Goal: Transaction & Acquisition: Download file/media

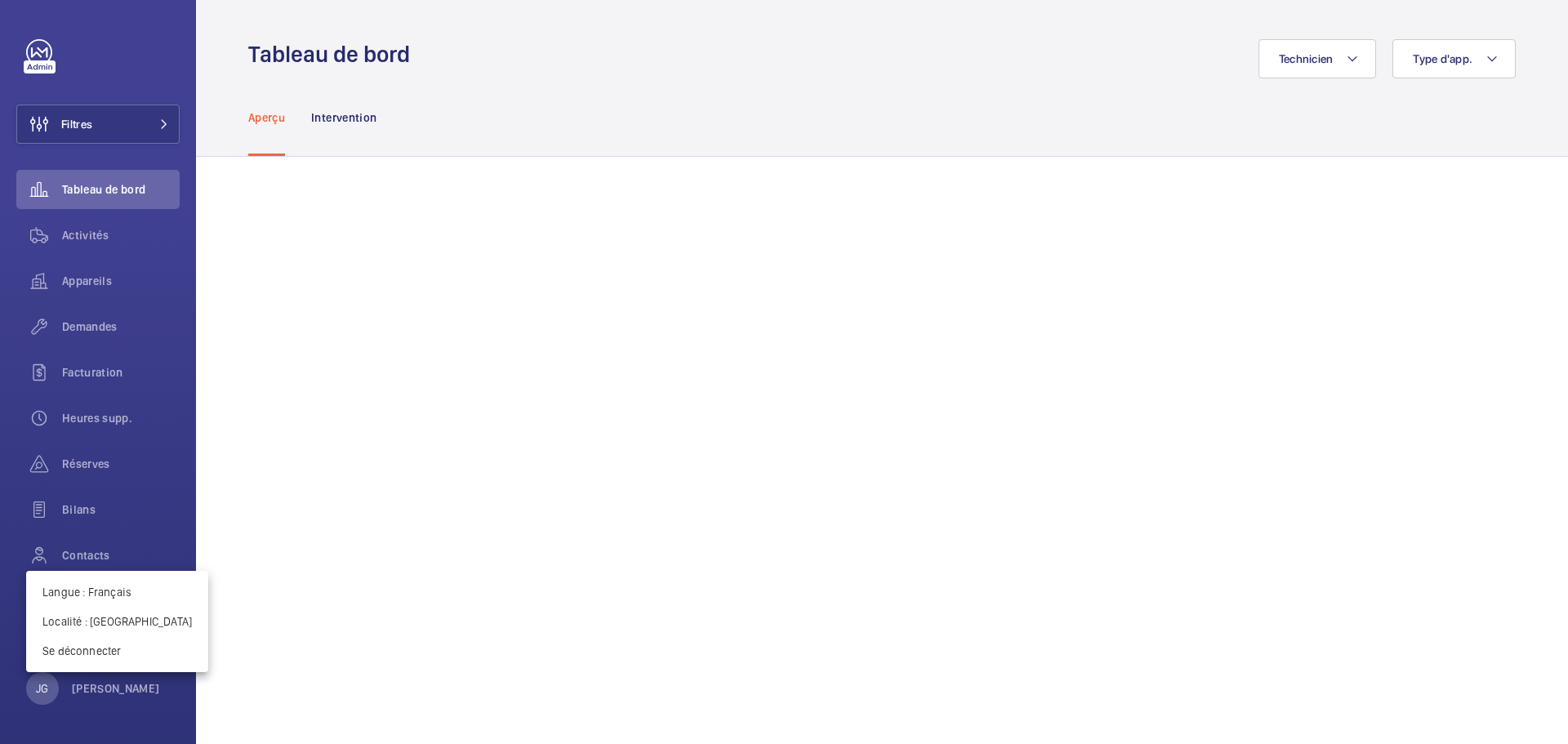
click at [152, 670] on div "Langue : Français Localité : Singapour Se déconnecter" at bounding box center [116, 621] width 182 height 102
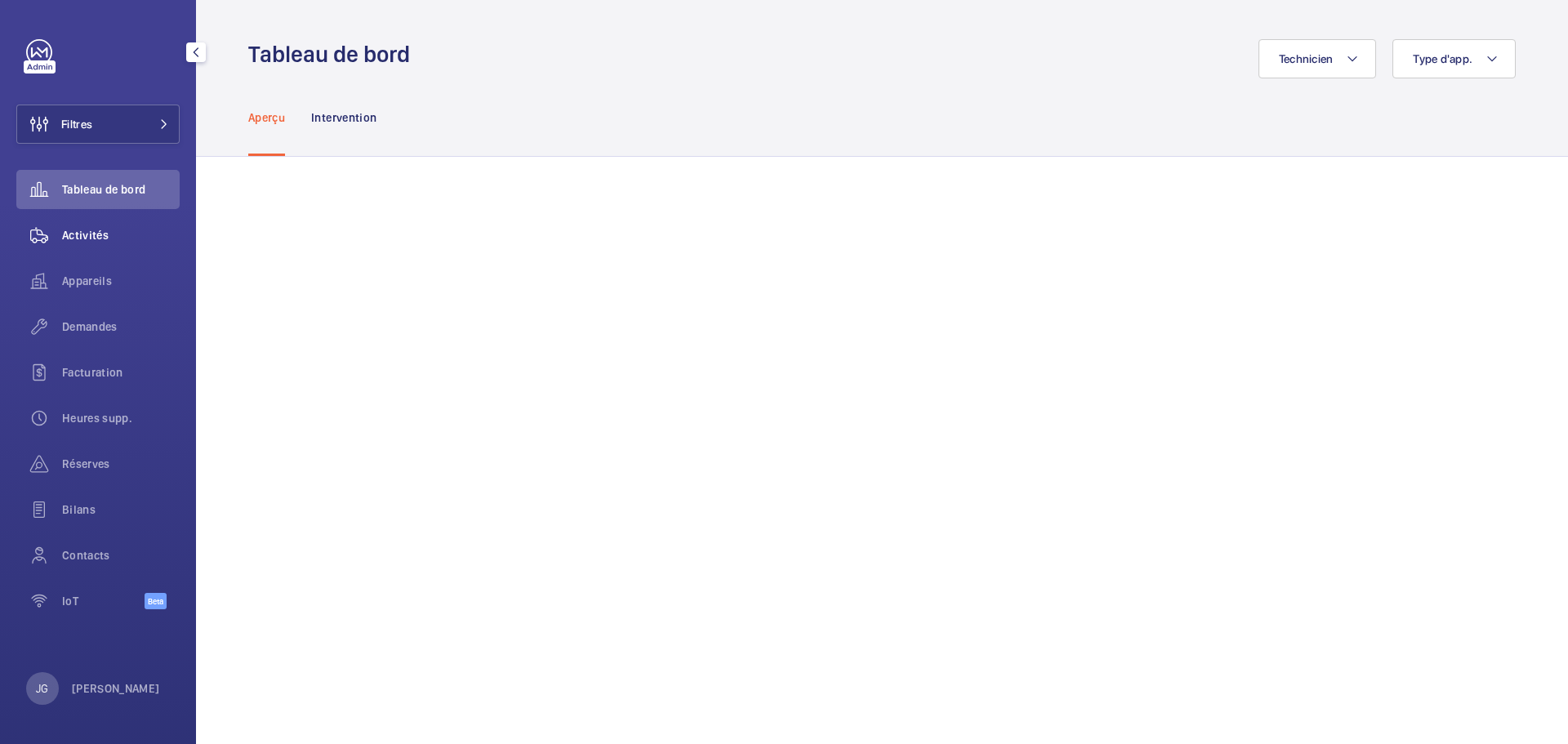
click at [106, 235] on span "Activités" at bounding box center [120, 235] width 117 height 16
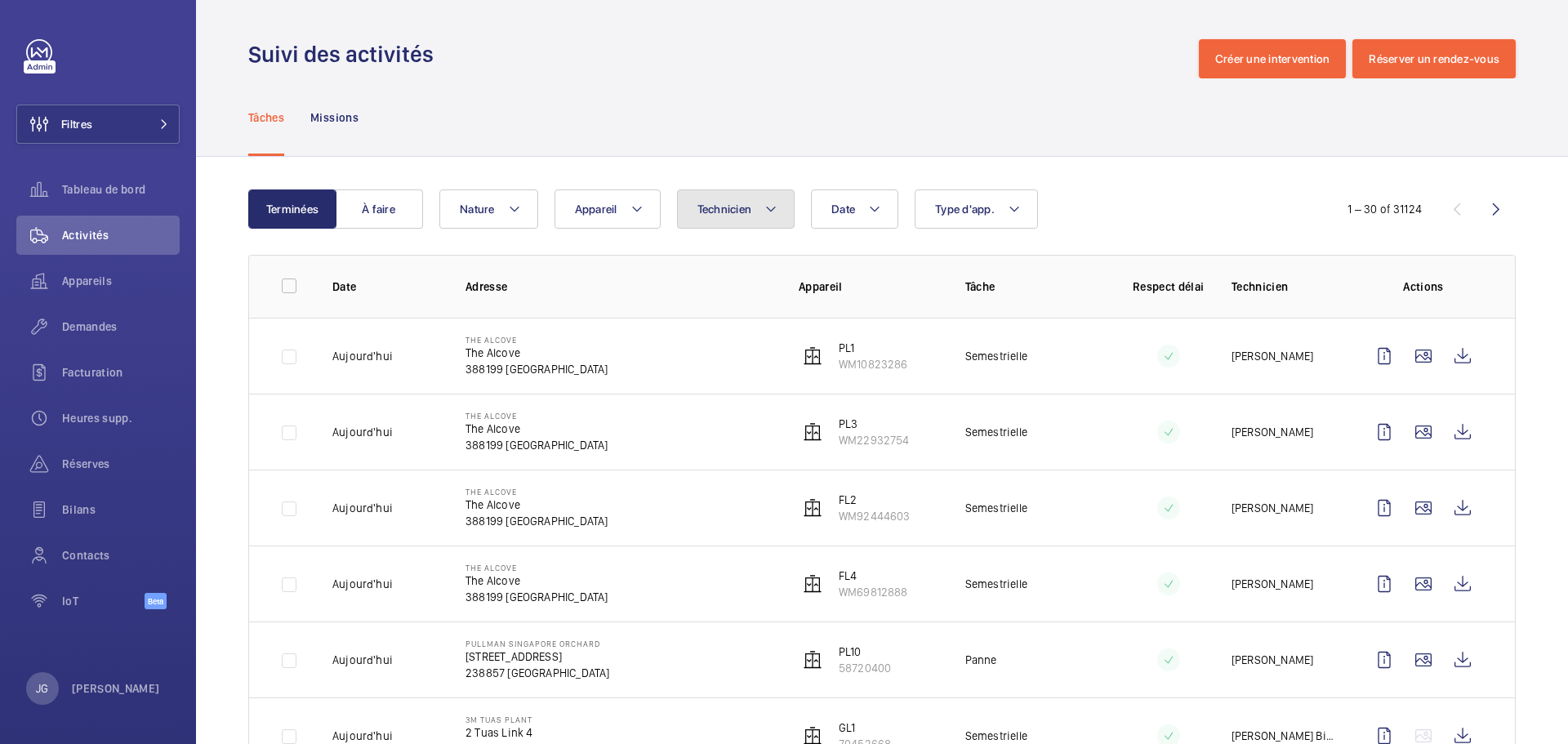
click at [769, 222] on button "Technicien" at bounding box center [736, 208] width 118 height 39
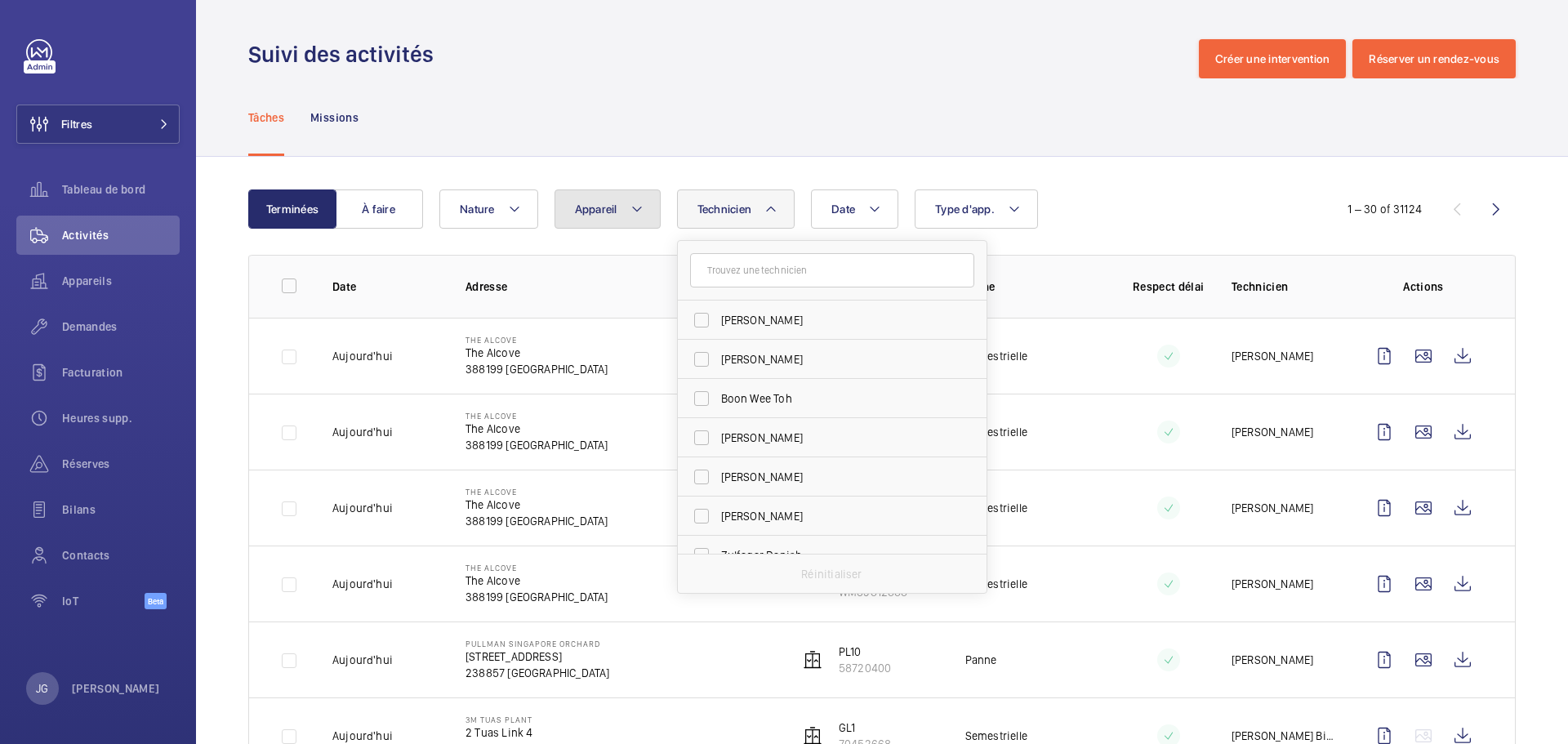
click at [604, 211] on span "Appareil" at bounding box center [596, 208] width 43 height 13
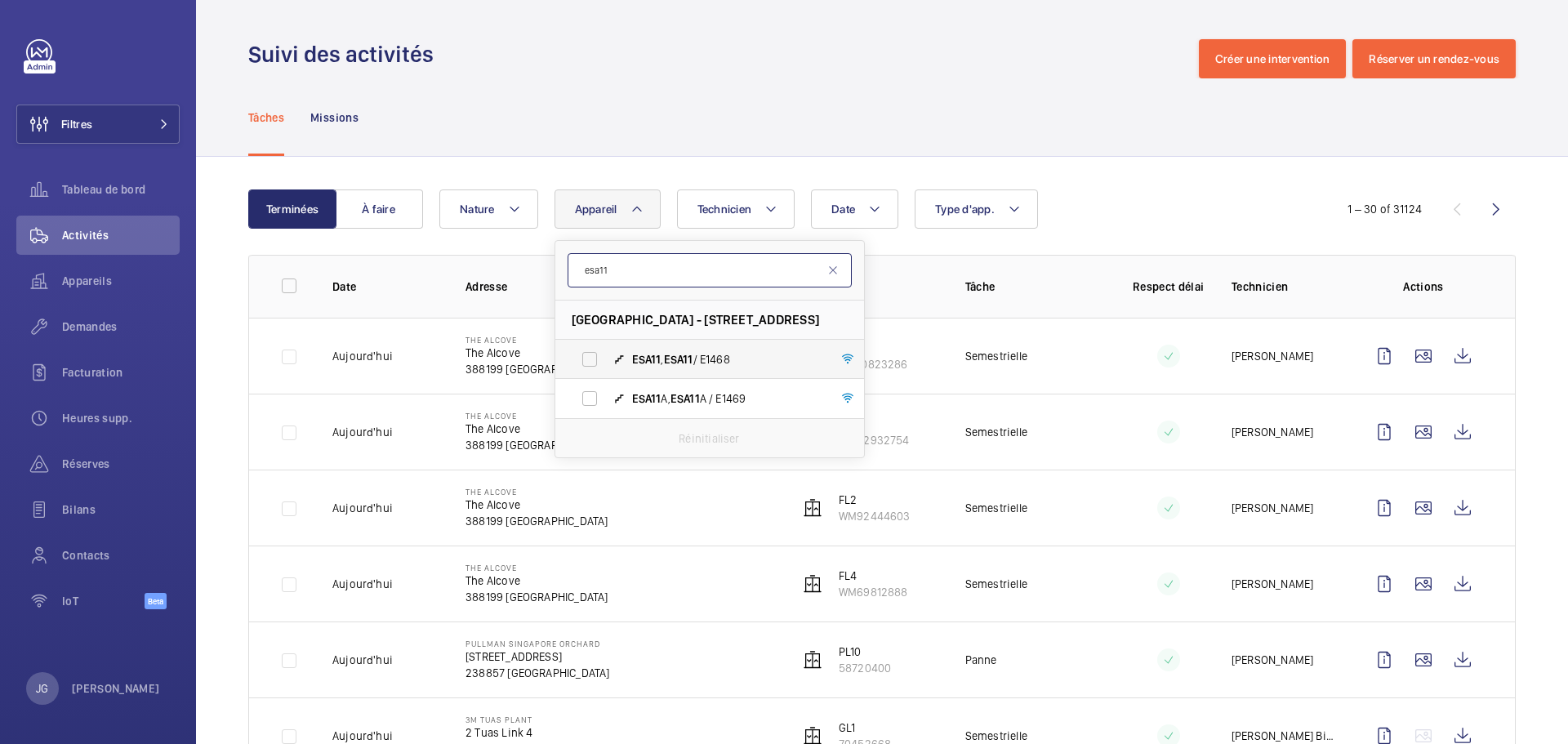
type input "esa11"
click at [593, 355] on label "ESA11 , ESA11 / E1468" at bounding box center [697, 359] width 283 height 39
click at [593, 355] on input "ESA11 , ESA11 / E1468" at bounding box center [589, 360] width 33 height 33
checkbox input "true"
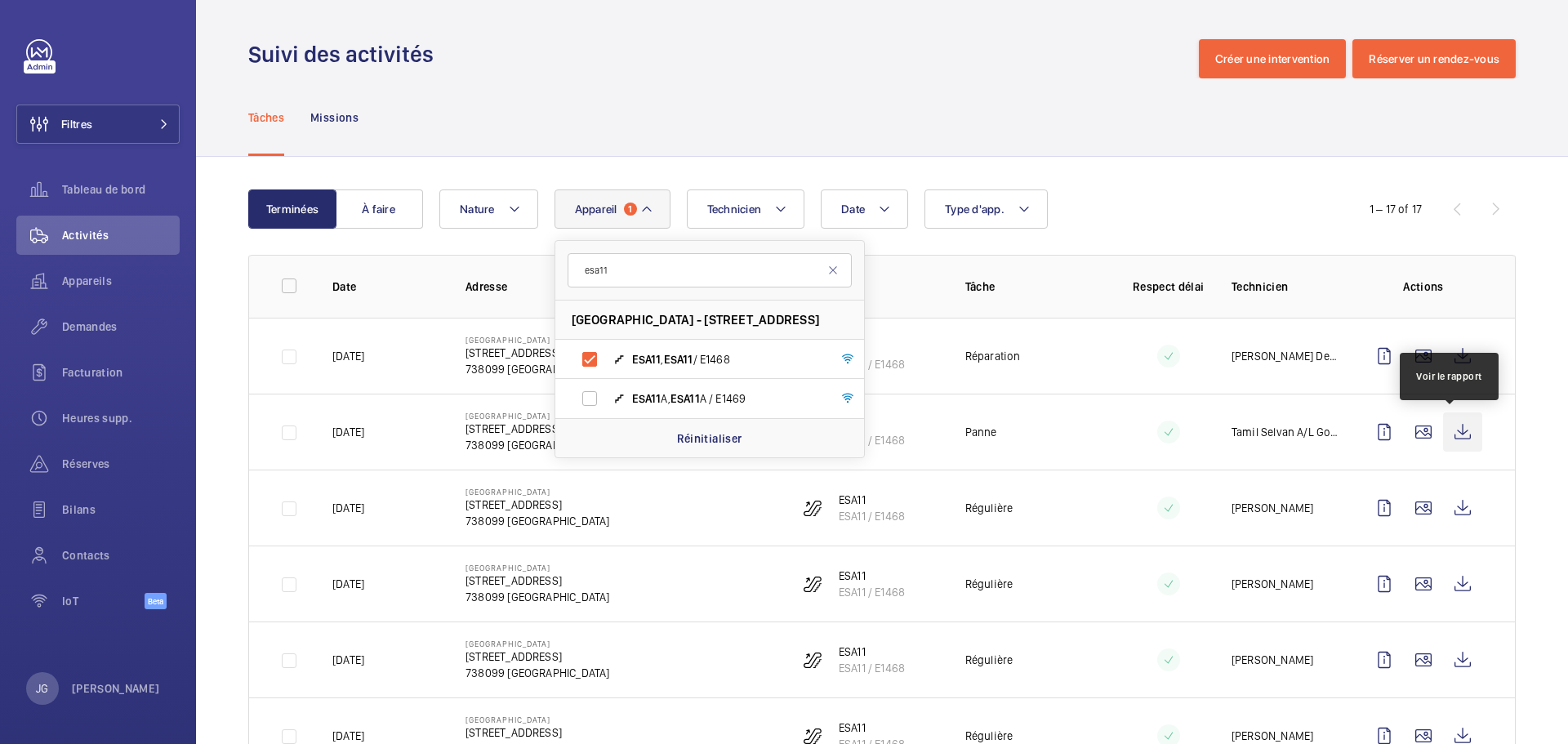
click at [1457, 430] on wm-front-icon-button at bounding box center [1462, 431] width 39 height 39
